Goal: Task Accomplishment & Management: Manage account settings

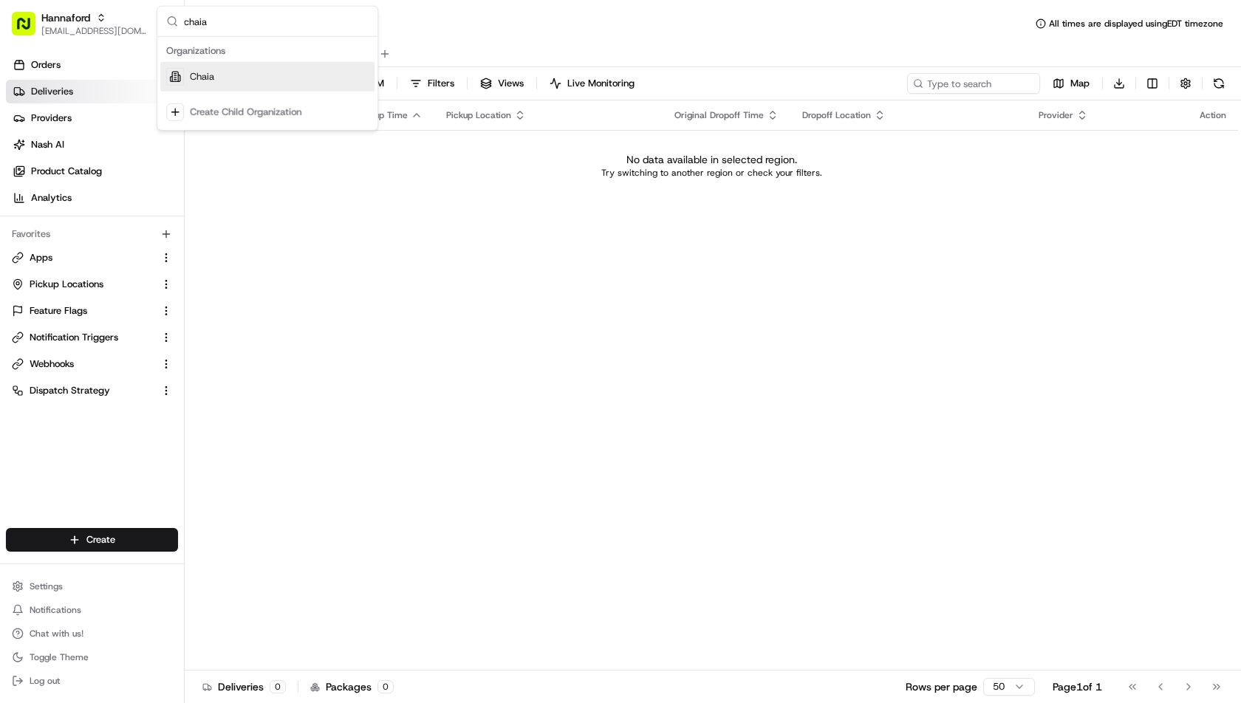
type input "chaia"
click at [242, 78] on div "Chaia" at bounding box center [267, 77] width 214 height 30
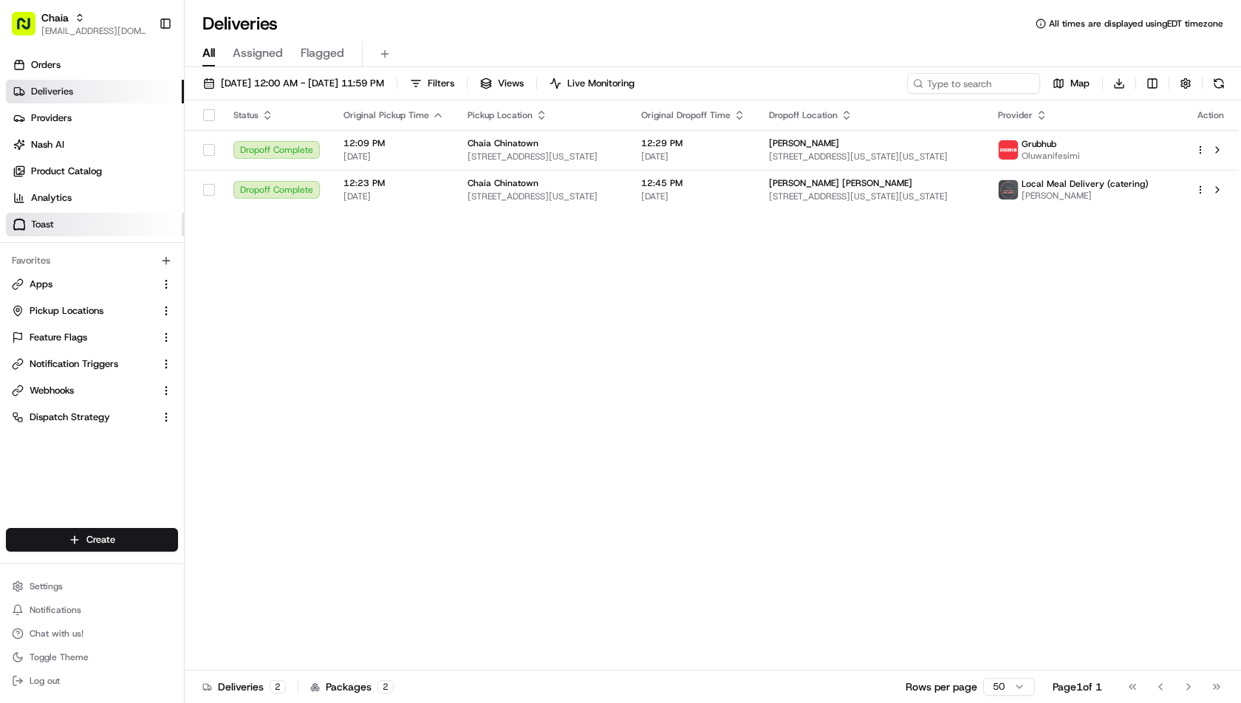
click at [66, 224] on link "Toast" at bounding box center [95, 225] width 178 height 24
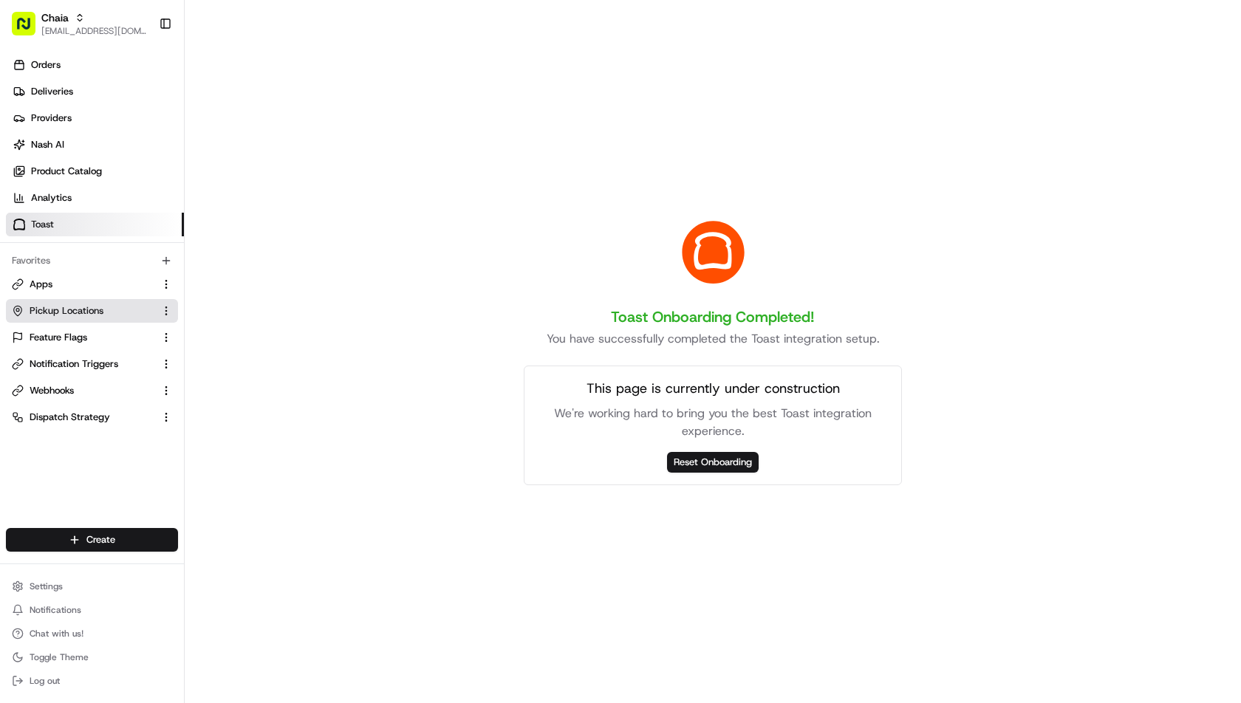
click at [59, 316] on span "Pickup Locations" at bounding box center [67, 310] width 74 height 13
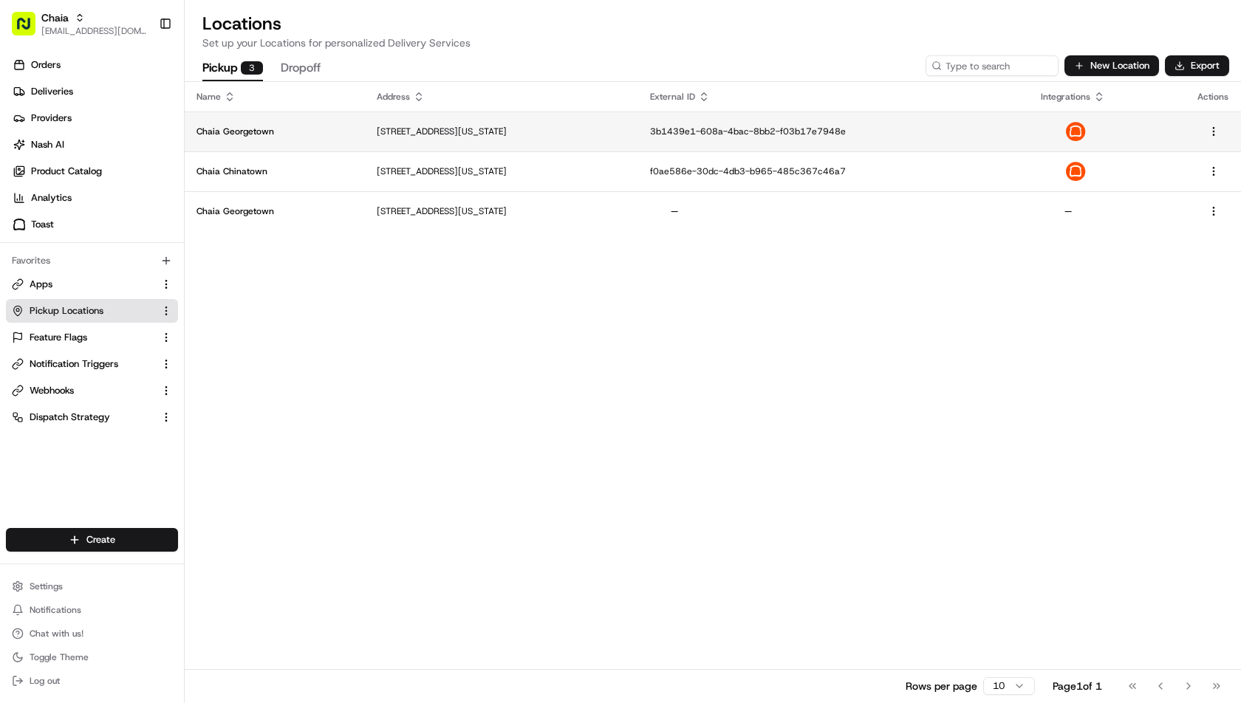
click at [291, 129] on p "Chaia Georgetown" at bounding box center [274, 132] width 157 height 12
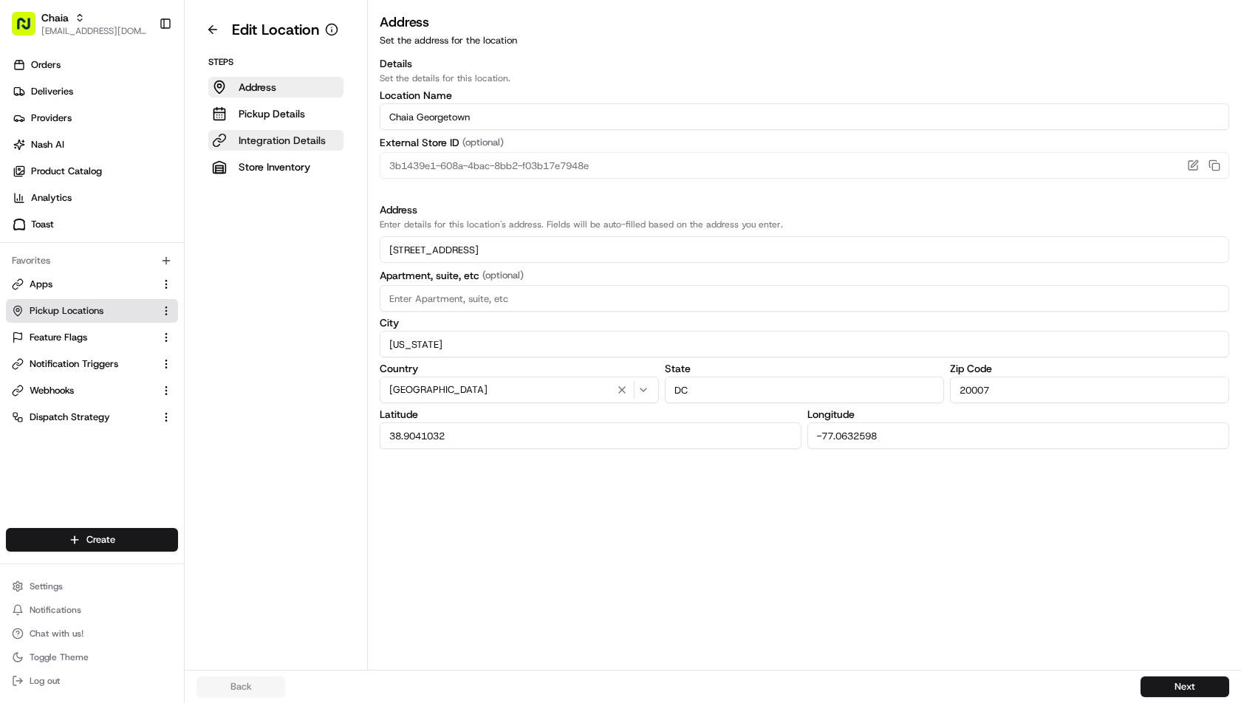
click at [275, 135] on p "Integration Details" at bounding box center [282, 140] width 87 height 15
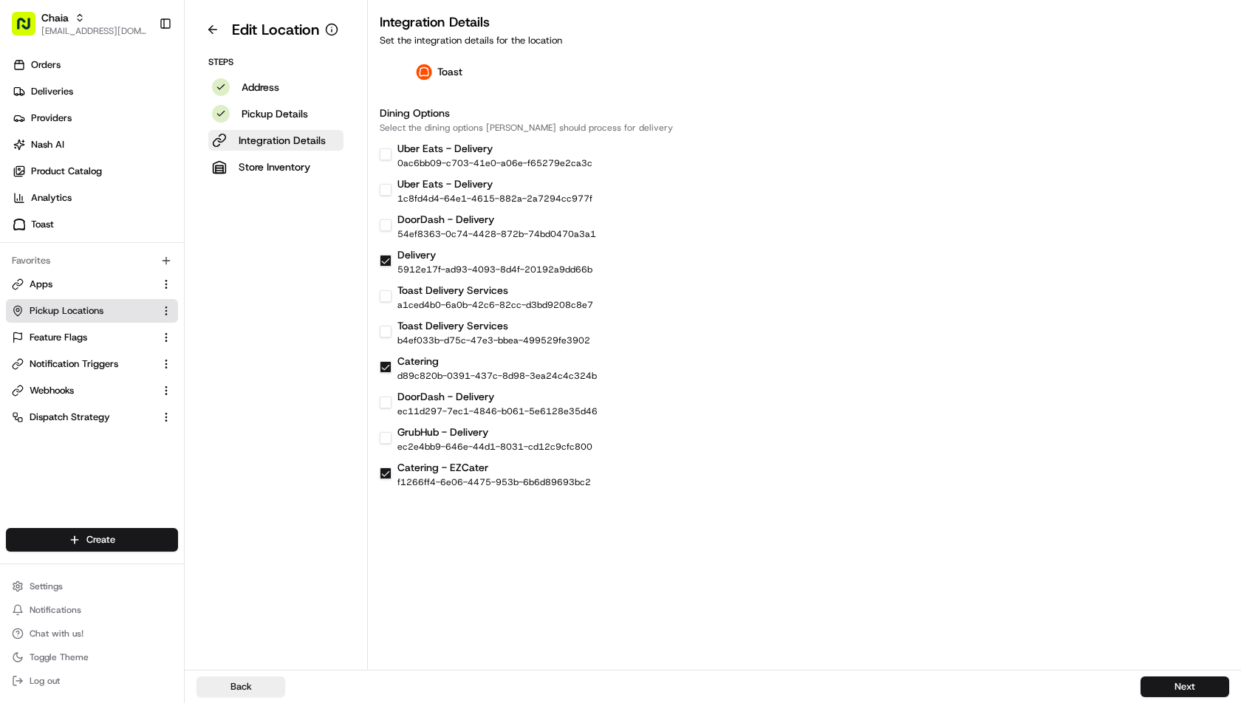
click at [390, 107] on h3 "Dining Options" at bounding box center [804, 113] width 849 height 15
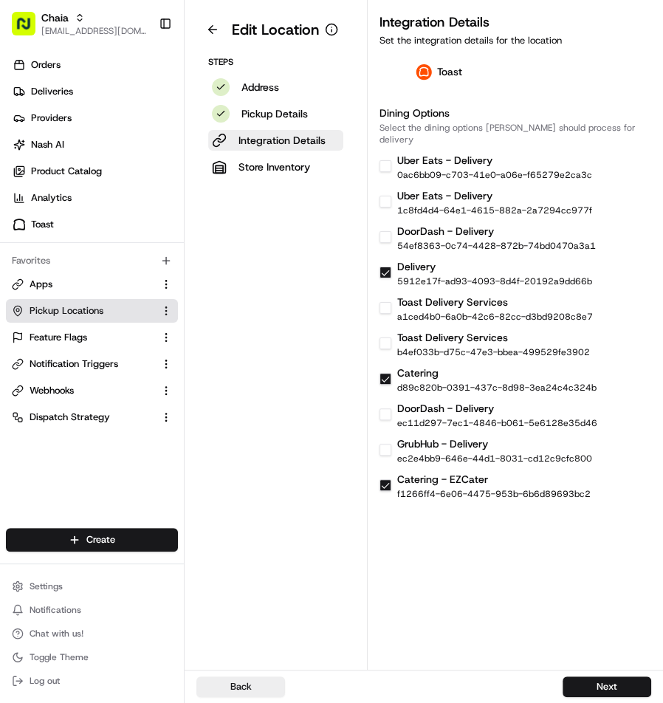
click at [481, 76] on div "Toast" at bounding box center [439, 72] width 118 height 32
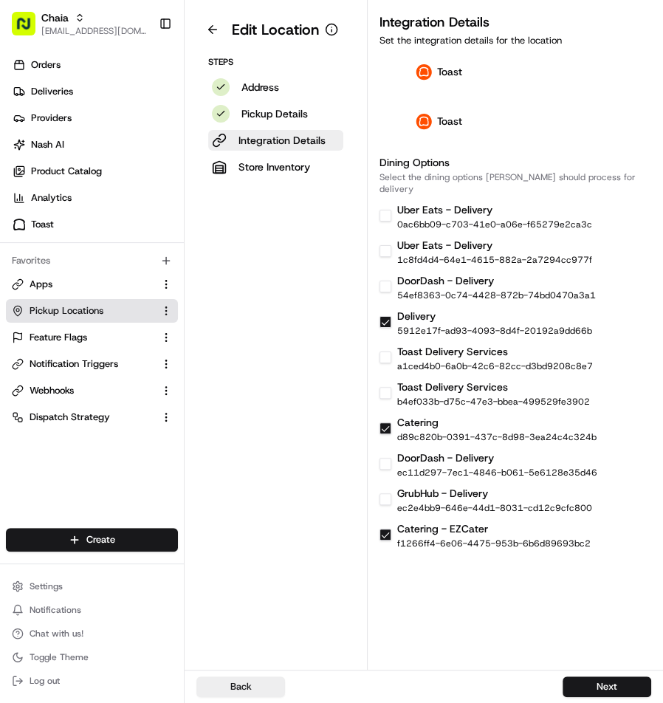
click at [445, 121] on div "Toast" at bounding box center [439, 122] width 118 height 32
